Goal: Information Seeking & Learning: Learn about a topic

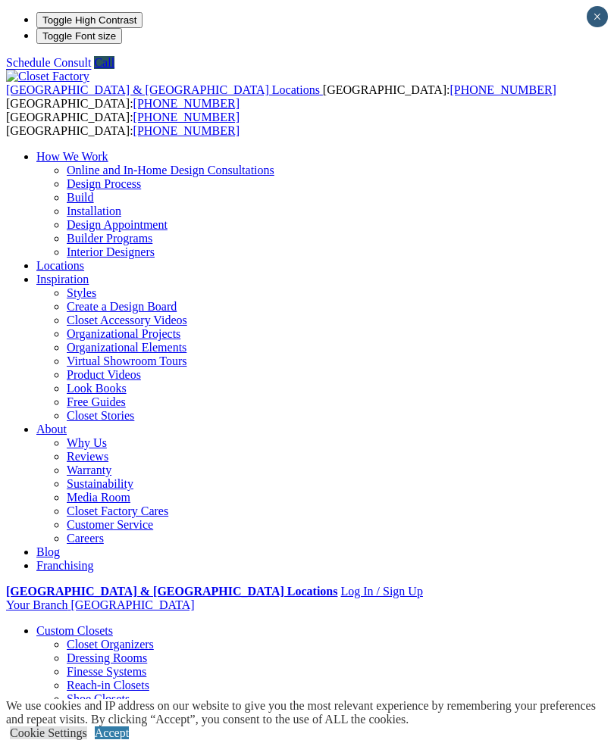
click at [0, 0] on div at bounding box center [0, 0] width 0 height 0
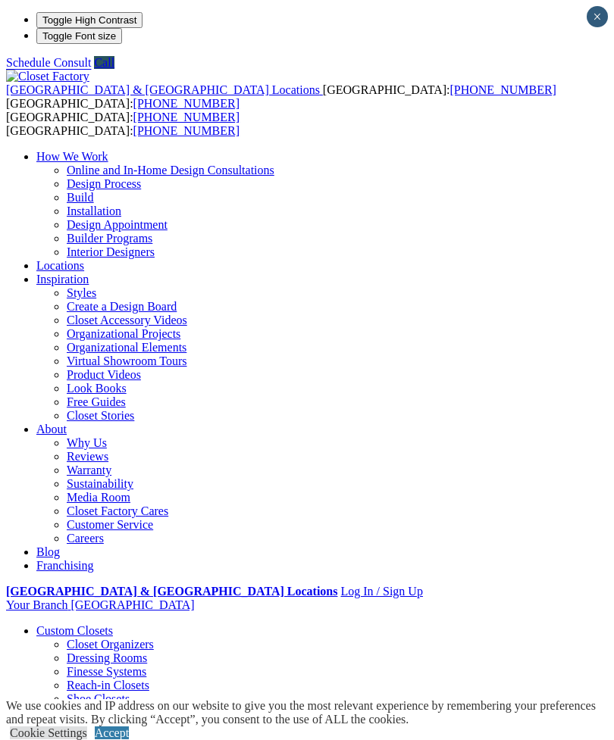
click at [0, 0] on div at bounding box center [0, 0] width 0 height 0
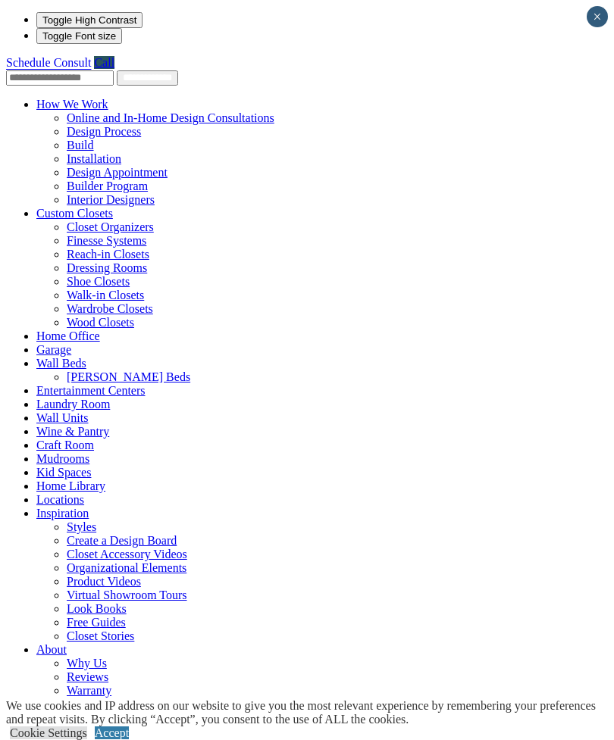
click at [36, 207] on link "Custom Closets" at bounding box center [74, 213] width 77 height 13
click at [38, 207] on link "Custom Closets" at bounding box center [74, 213] width 77 height 13
click at [113, 207] on span at bounding box center [113, 213] width 0 height 13
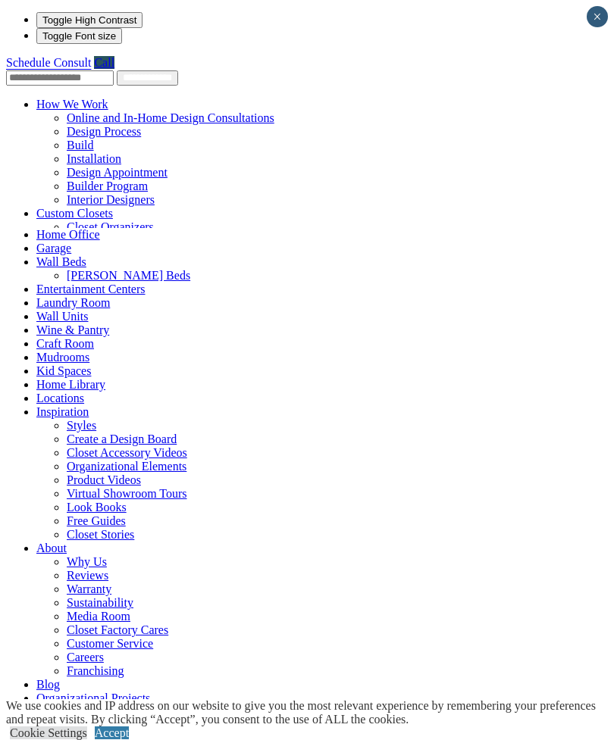
click at [113, 207] on span at bounding box center [113, 213] width 0 height 13
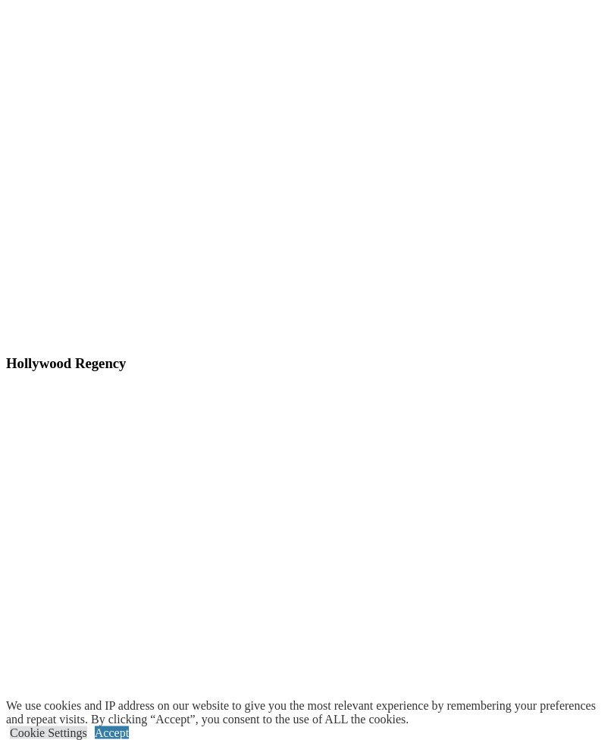
scroll to position [8738, 0]
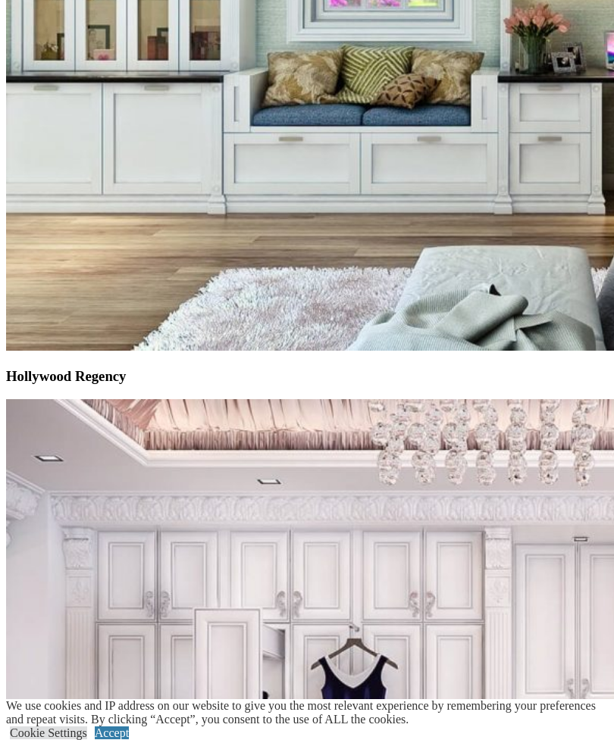
click at [0, 0] on div at bounding box center [0, 0] width 0 height 0
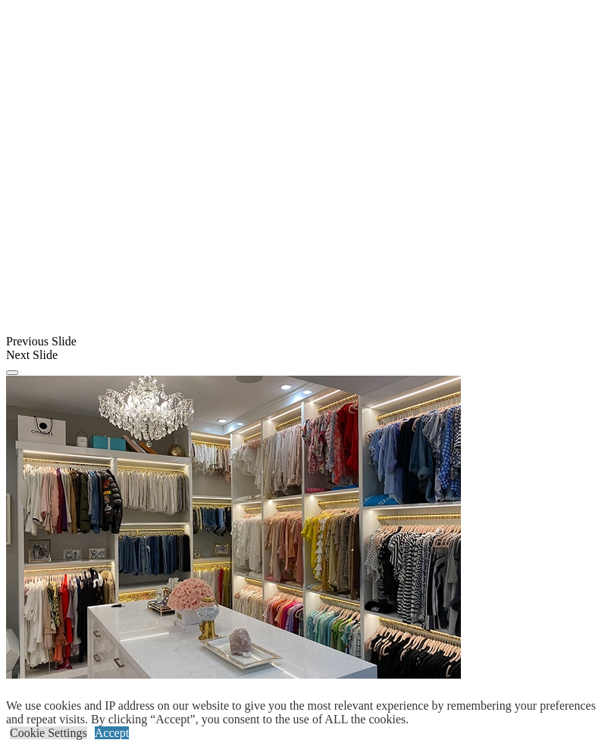
scroll to position [1193, 0]
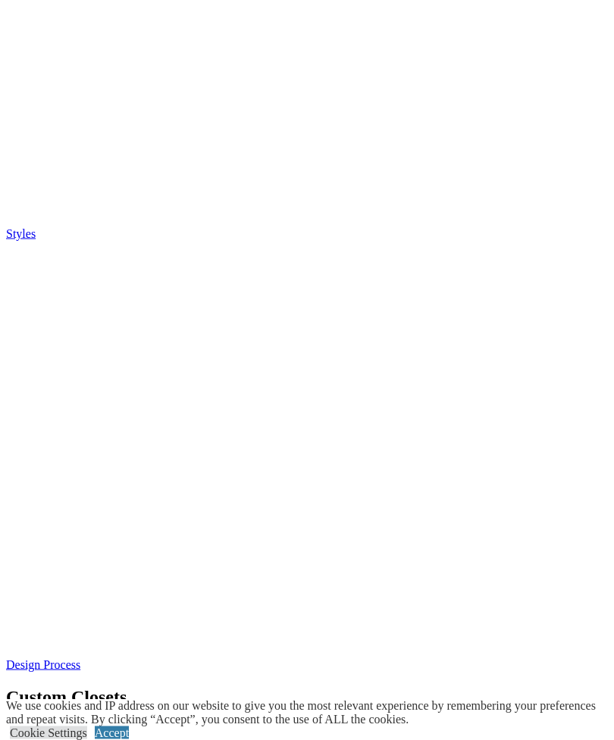
scroll to position [2871, 0]
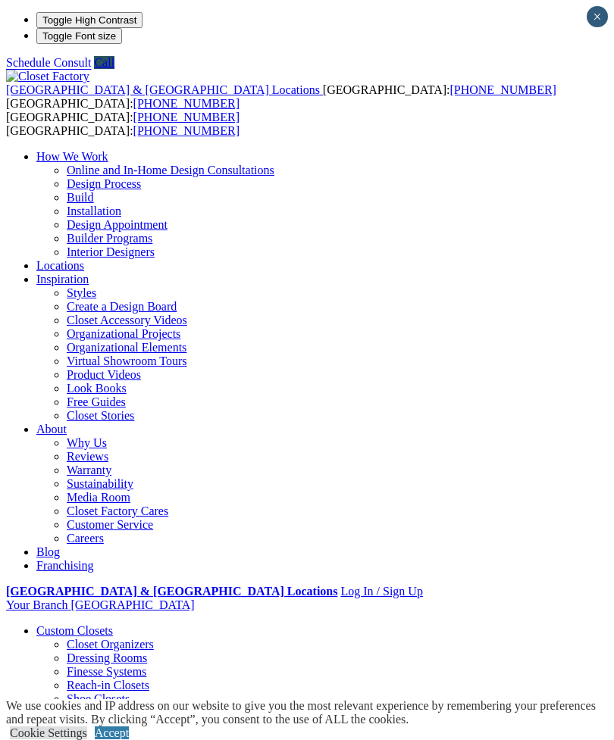
scroll to position [794, 0]
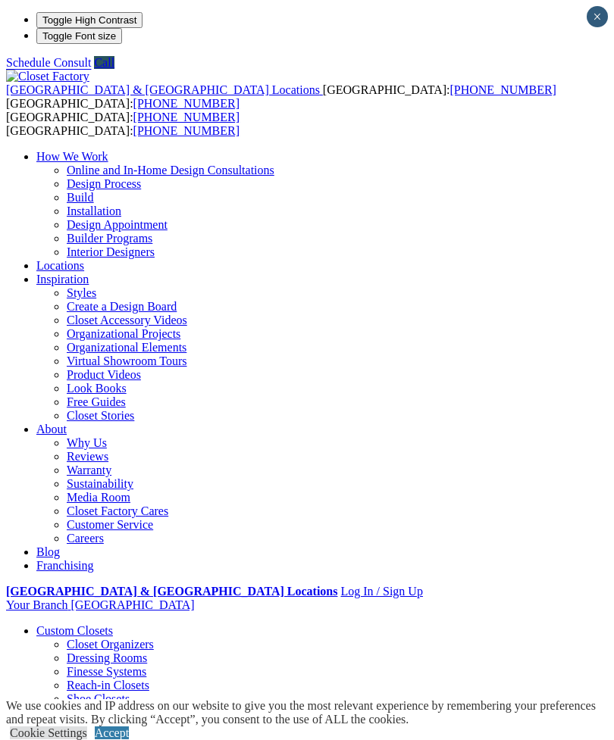
scroll to position [0, 0]
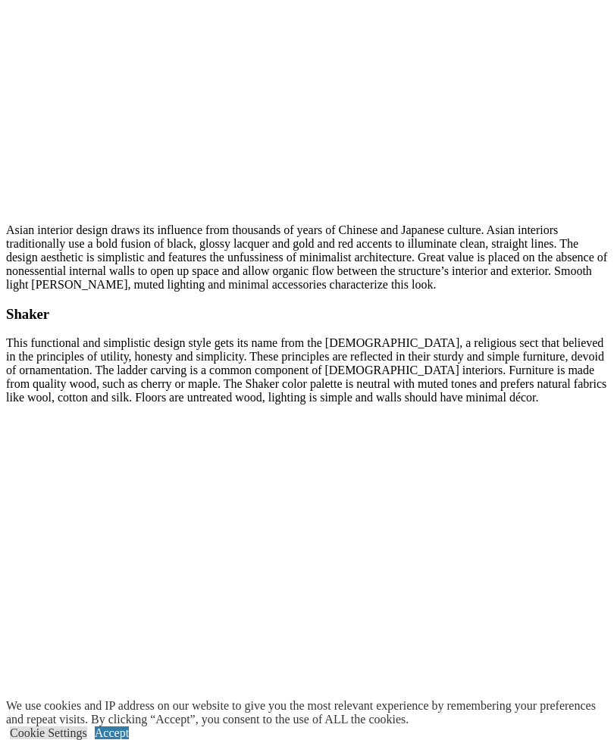
click at [0, 0] on div at bounding box center [0, 0] width 0 height 0
